Goal: Task Accomplishment & Management: Manage account settings

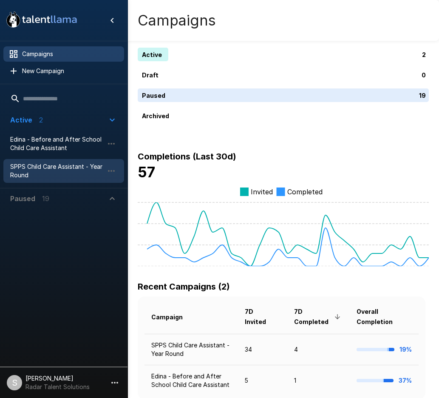
click at [33, 161] on div "SPPS Child Care Assistant - Year Round" at bounding box center [63, 171] width 121 height 24
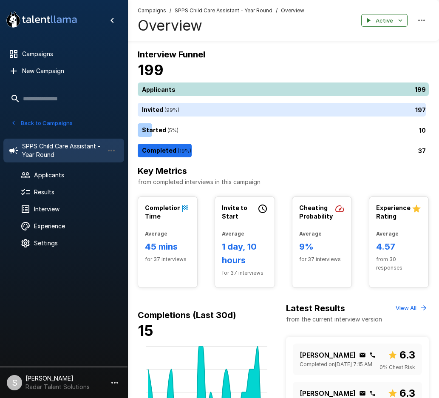
click at [185, 91] on div "199" at bounding box center [285, 90] width 295 height 14
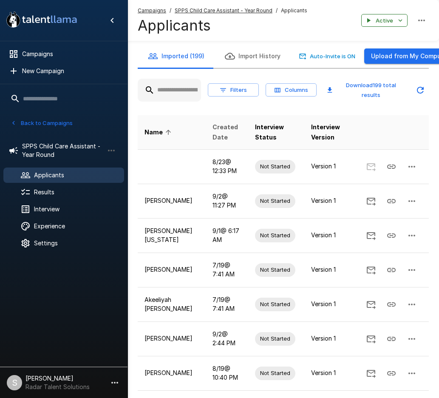
click at [214, 131] on span "Created Date" at bounding box center [227, 132] width 29 height 20
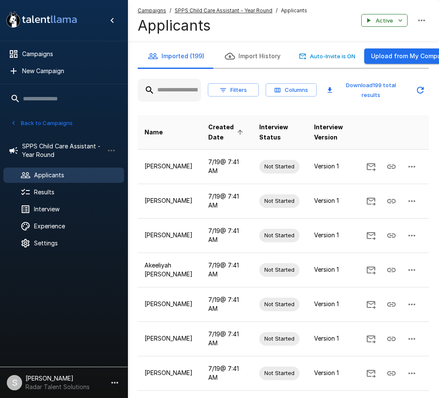
click at [214, 131] on span "Created Date" at bounding box center [227, 132] width 38 height 20
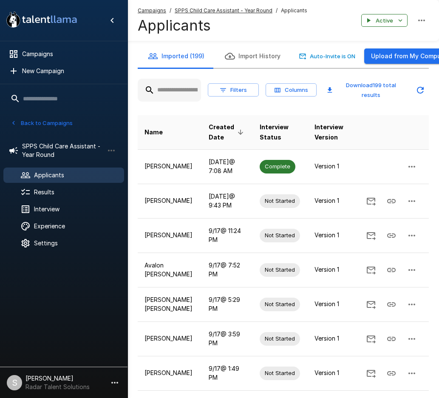
click at [211, 4] on div "Campaigns / SPPS Child Care Assistant - Year Round / Applicants Applicants Acti…" at bounding box center [284, 20] width 312 height 41
click at [210, 8] on u "SPPS Child Care Assistant - Year Round" at bounding box center [224, 10] width 98 height 6
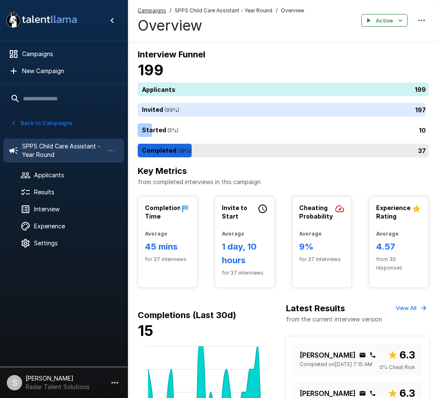
click at [188, 148] on div "37" at bounding box center [285, 151] width 295 height 14
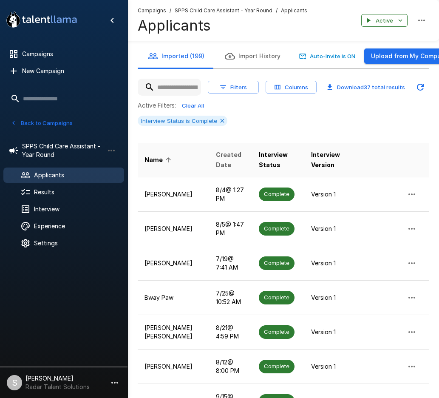
click at [216, 155] on span "Created Date" at bounding box center [230, 160] width 29 height 20
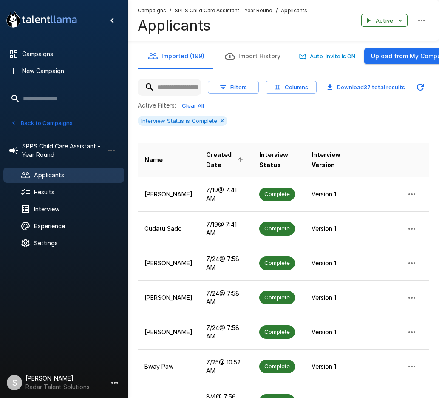
click at [212, 158] on span "Created Date" at bounding box center [226, 160] width 40 height 20
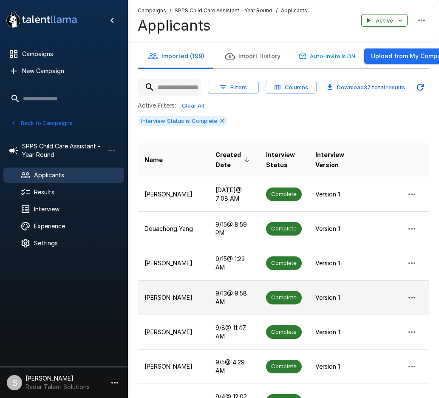
click at [160, 301] on p "[PERSON_NAME]" at bounding box center [173, 298] width 57 height 9
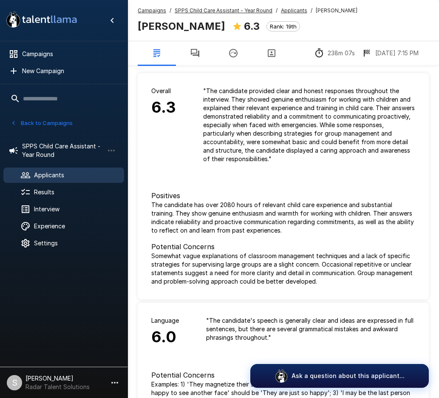
drag, startPoint x: 194, startPoint y: 52, endPoint x: 9, endPoint y: 83, distance: 187.5
click at [194, 52] on icon "button" at bounding box center [195, 53] width 10 height 10
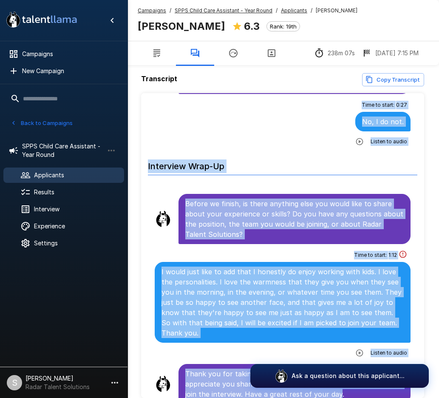
scroll to position [41, 0]
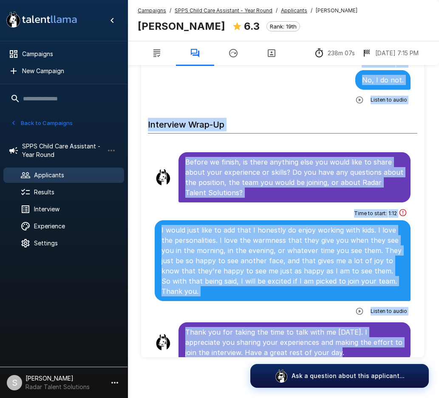
drag, startPoint x: 186, startPoint y: 145, endPoint x: 389, endPoint y: 346, distance: 285.2
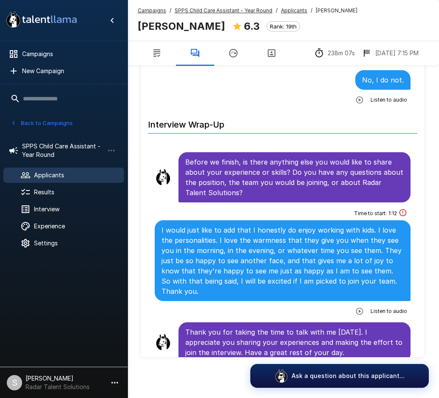
click at [202, 8] on u "SPPS Child Care Assistant - Year Round" at bounding box center [224, 10] width 98 height 6
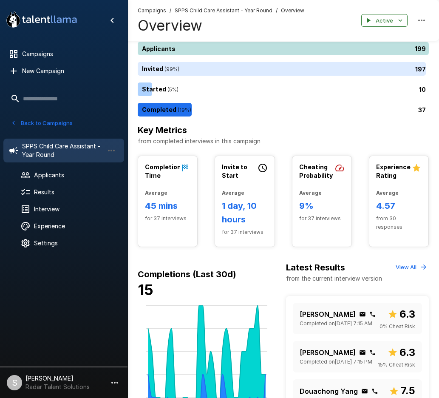
click at [182, 48] on div "199" at bounding box center [285, 49] width 295 height 14
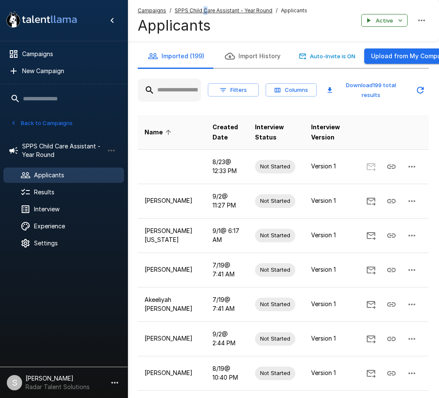
click at [204, 11] on u "SPPS Child Care Assistant - Year Round" at bounding box center [224, 10] width 98 height 6
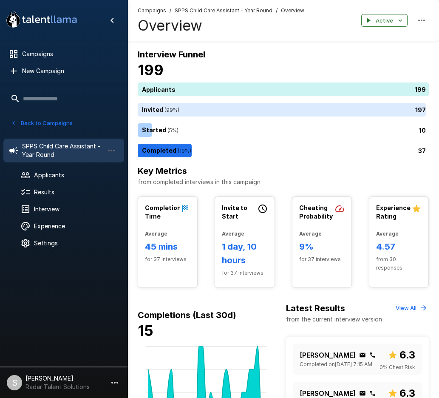
click at [204, 11] on span "SPPS Child Care Assistant - Year Round" at bounding box center [224, 10] width 98 height 9
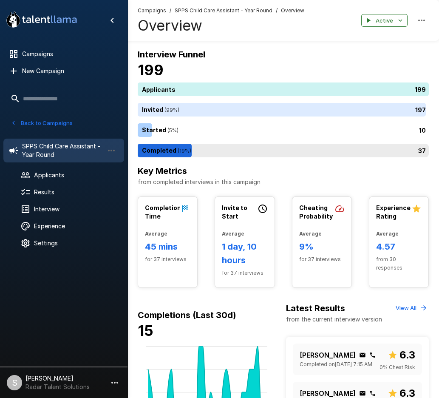
click at [164, 147] on div "37" at bounding box center [285, 151] width 295 height 14
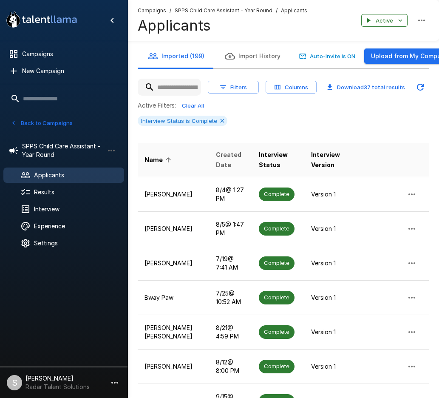
click at [216, 157] on span "Created Date" at bounding box center [230, 160] width 29 height 20
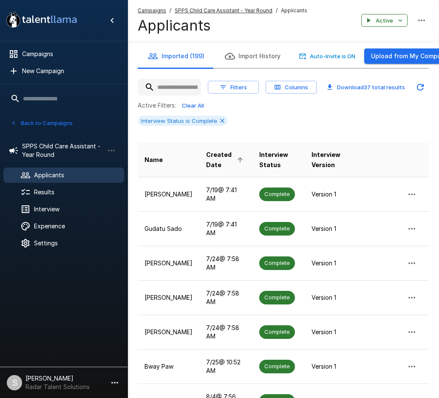
click at [211, 158] on span "Created Date" at bounding box center [226, 160] width 40 height 20
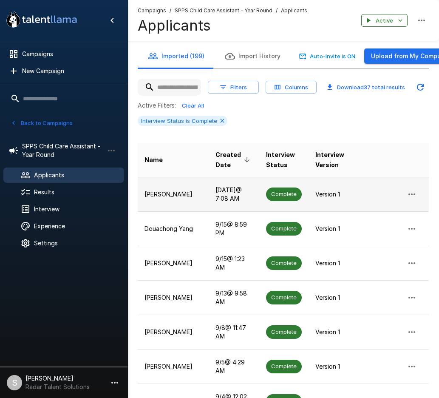
click at [214, 196] on td "[DATE] @ 7:08 AM" at bounding box center [234, 194] width 51 height 34
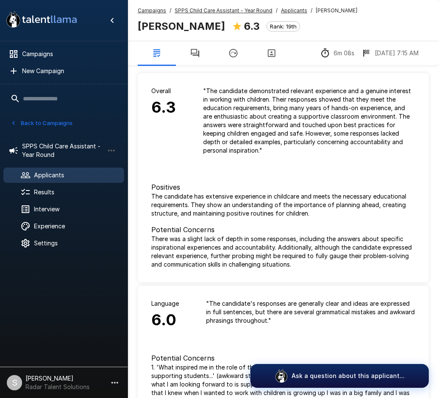
click at [201, 12] on u "SPPS Child Care Assistant - Year Round" at bounding box center [224, 10] width 98 height 6
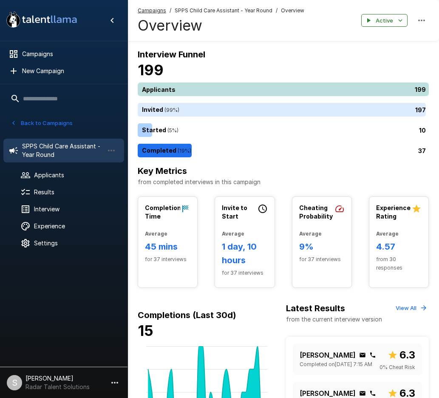
click at [190, 90] on div "199" at bounding box center [285, 90] width 295 height 14
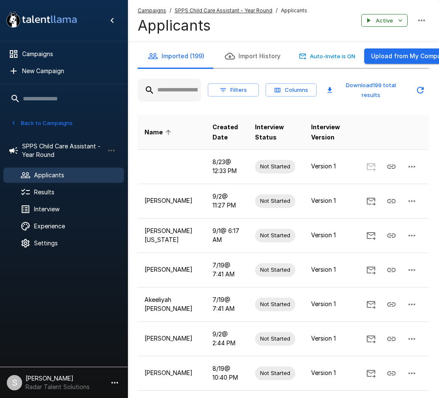
click at [165, 95] on input "text" at bounding box center [169, 90] width 63 height 15
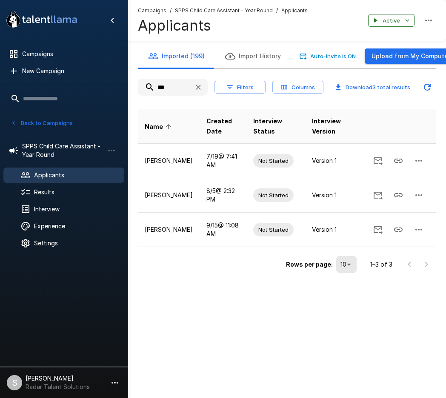
drag, startPoint x: 181, startPoint y: 85, endPoint x: 130, endPoint y: 89, distance: 51.3
click at [130, 89] on div "Imported (199) Import History Auto-Invite is ON Upload from My Computer *** Fil…" at bounding box center [287, 159] width 318 height 231
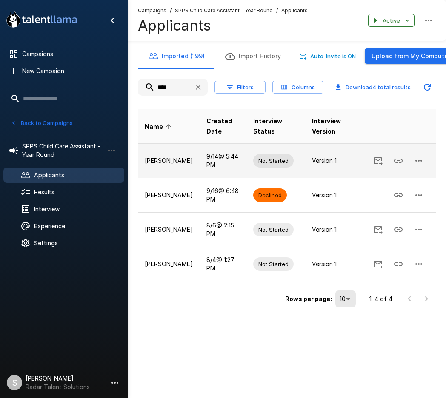
click at [420, 161] on icon "button" at bounding box center [419, 161] width 10 height 10
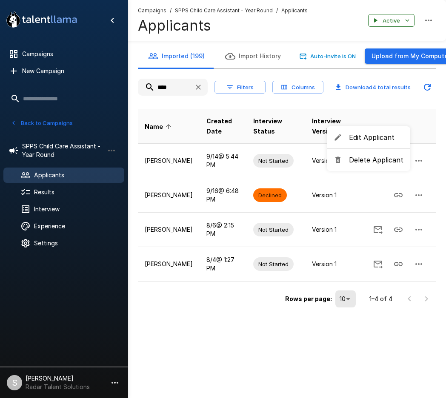
click at [365, 169] on ul "Edit Applicant Delete Applicant" at bounding box center [368, 148] width 83 height 45
click at [384, 160] on span "Delete Applicant" at bounding box center [376, 160] width 54 height 10
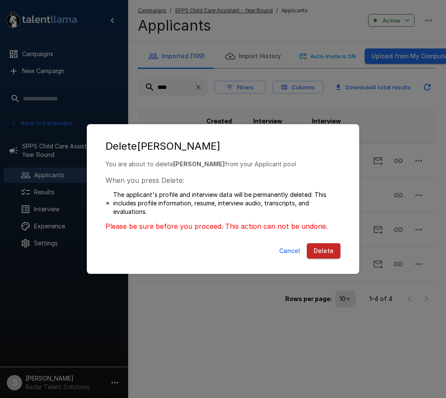
click at [325, 248] on button "Delete" at bounding box center [324, 251] width 34 height 16
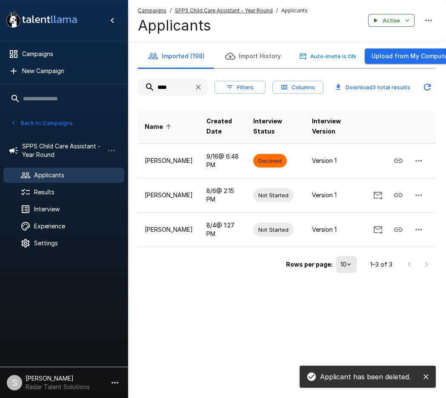
drag, startPoint x: 173, startPoint y: 86, endPoint x: 146, endPoint y: 84, distance: 26.8
click at [146, 84] on input "****" at bounding box center [162, 87] width 49 height 15
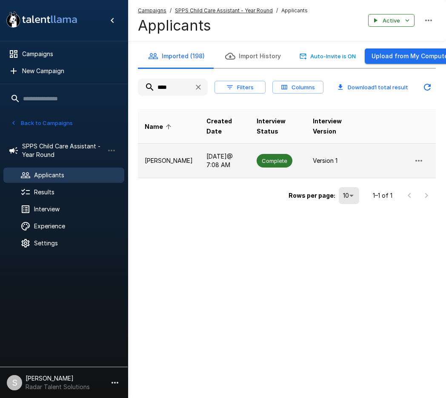
type input "****"
click at [167, 161] on p "[PERSON_NAME]" at bounding box center [169, 161] width 48 height 9
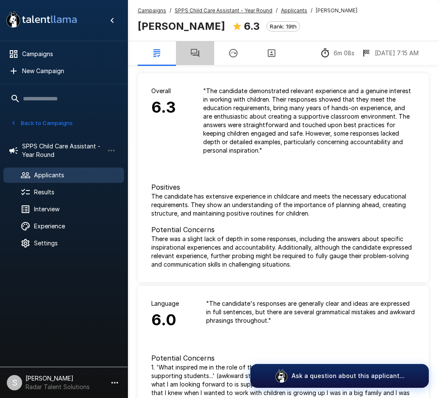
click at [193, 51] on icon "button" at bounding box center [195, 53] width 10 height 10
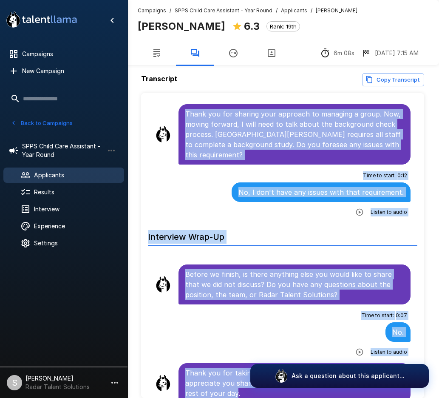
scroll to position [41, 0]
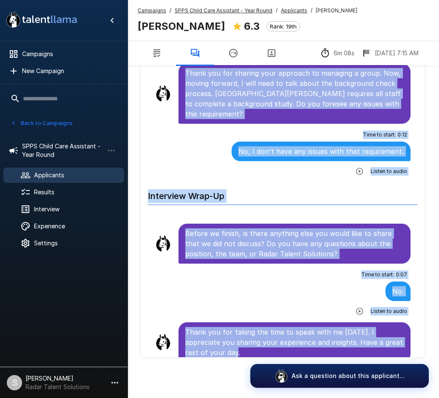
drag, startPoint x: 185, startPoint y: 149, endPoint x: 335, endPoint y: 350, distance: 250.6
click at [263, 286] on div "Time to start : 0 : 07 No. Listen to audio" at bounding box center [283, 293] width 256 height 50
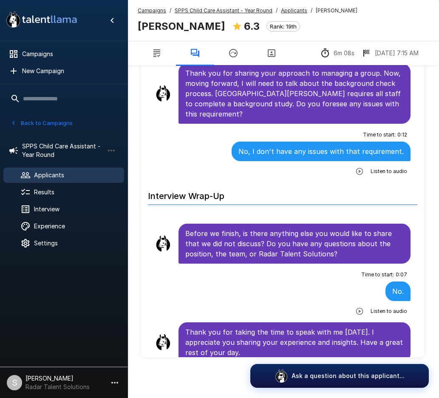
click at [359, 167] on icon "button" at bounding box center [360, 171] width 9 height 9
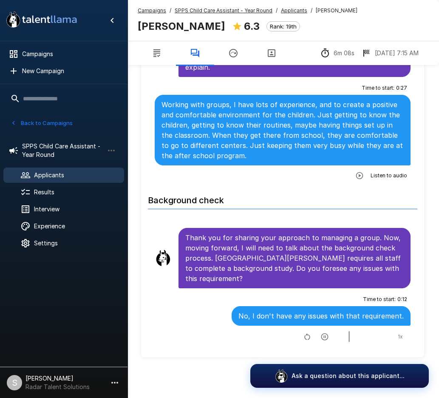
scroll to position [1400, 0]
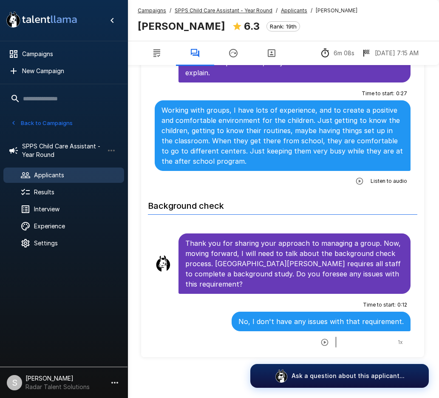
click at [45, 117] on button "Back to Campaigns" at bounding box center [42, 123] width 66 height 13
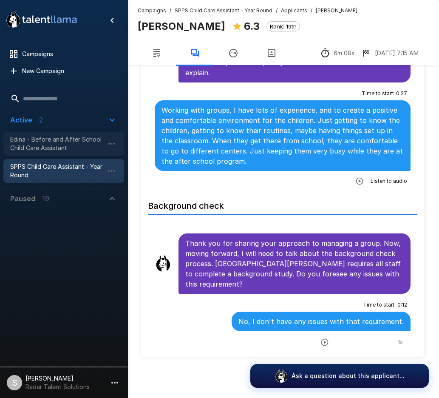
click at [37, 143] on span "Edina - Before and After School Child Care Assistant" at bounding box center [57, 143] width 94 height 17
